Goal: Find specific page/section: Find specific page/section

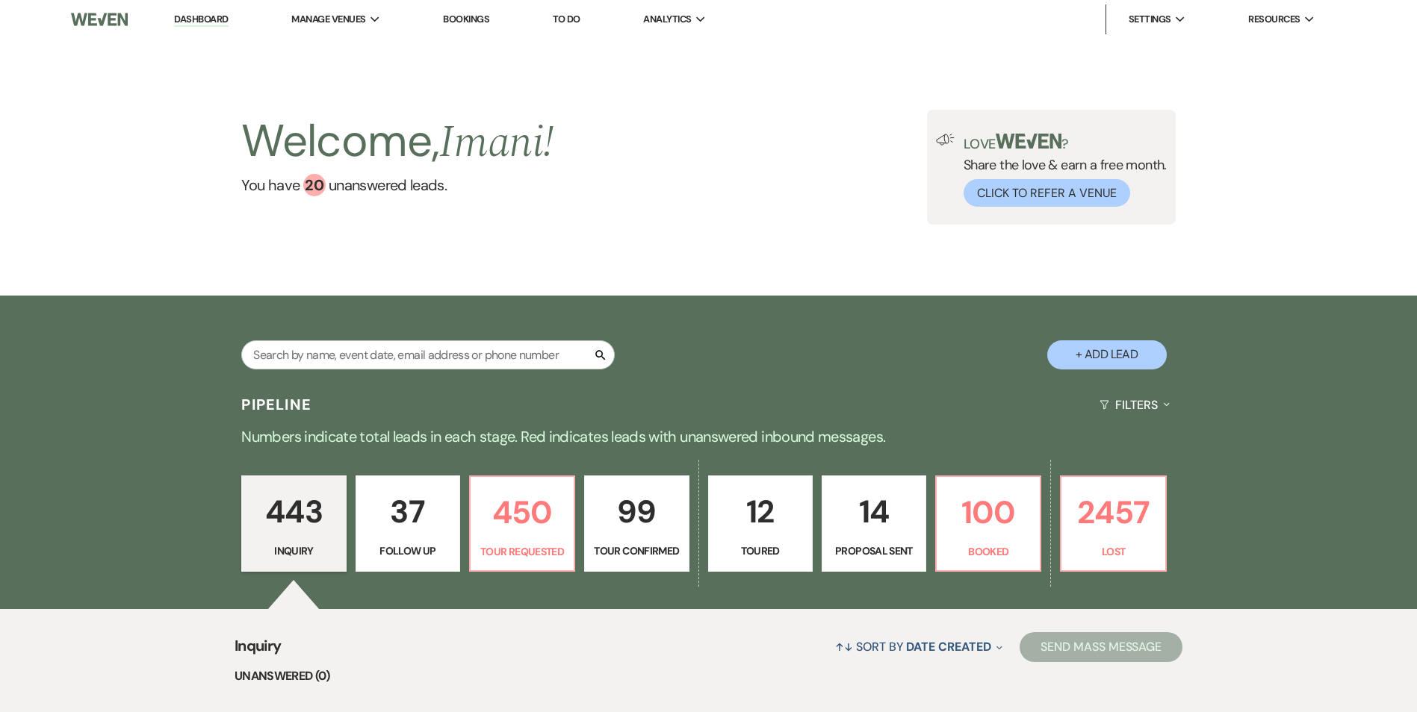
click at [321, 356] on input "text" at bounding box center [427, 355] width 373 height 29
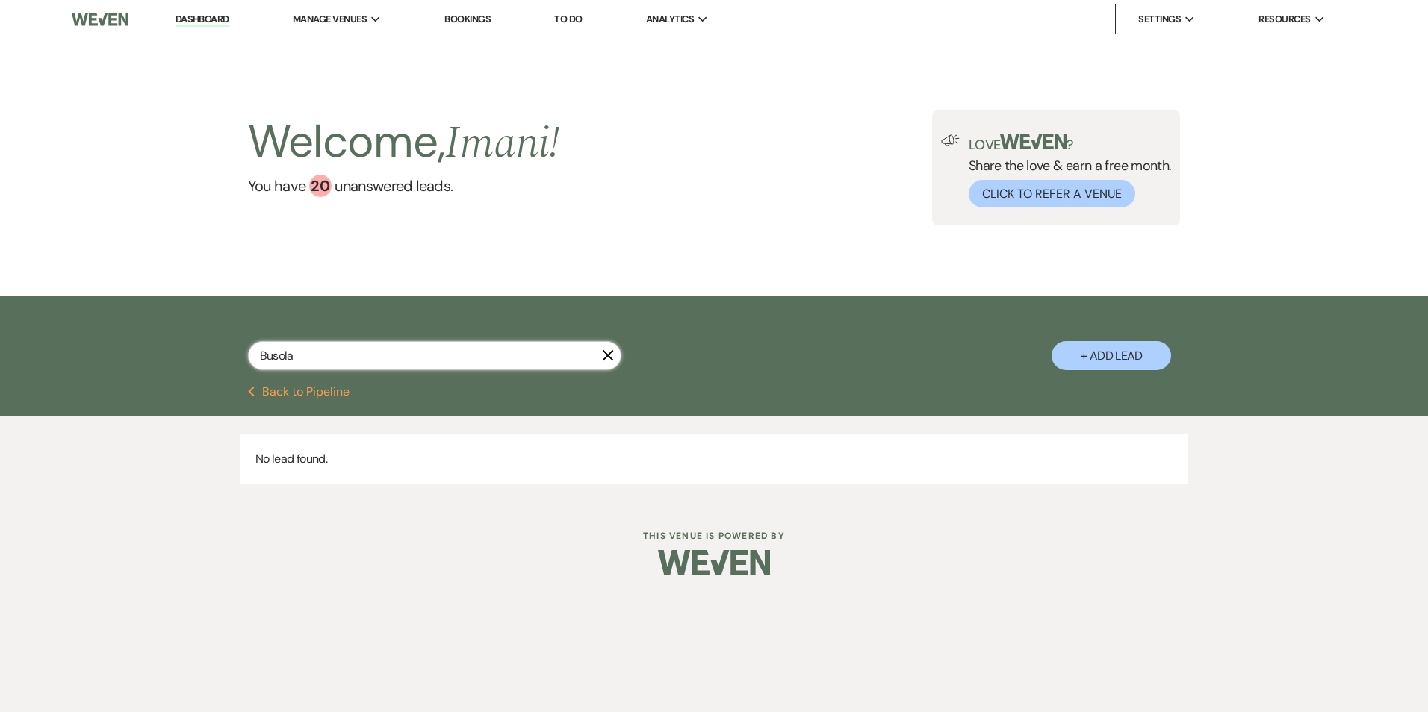
type input "Busola"
